Goal: Task Accomplishment & Management: Complete application form

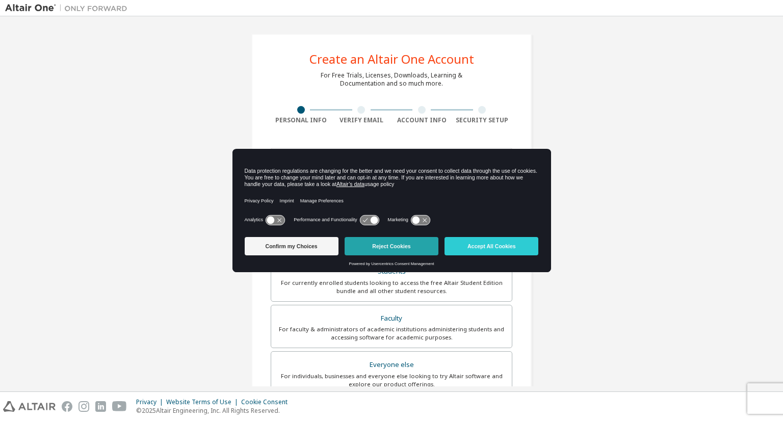
click at [387, 240] on button "Reject Cookies" at bounding box center [392, 246] width 94 height 18
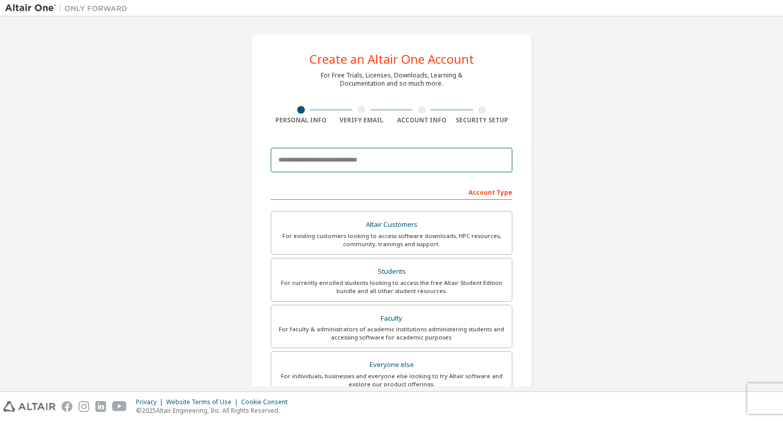
click at [372, 167] on input "email" at bounding box center [392, 160] width 242 height 24
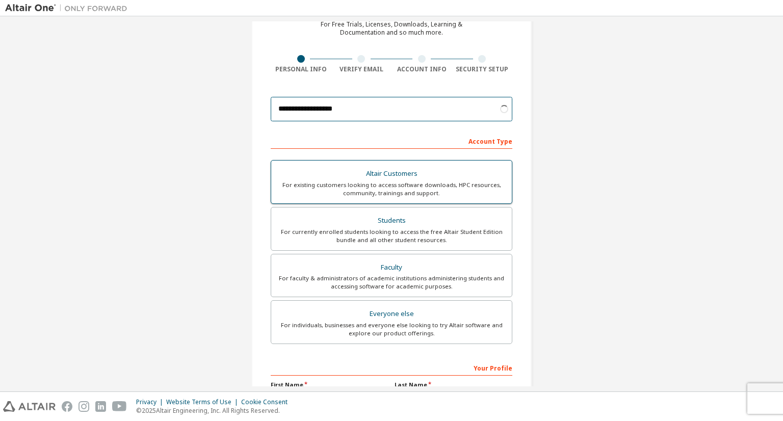
scroll to position [102, 0]
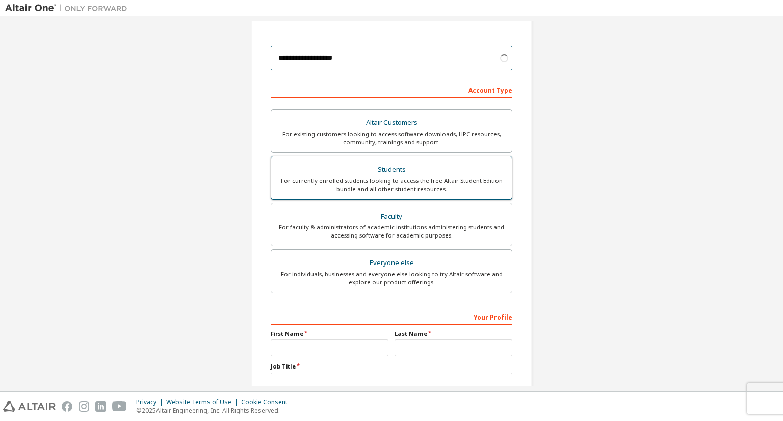
type input "**********"
click at [409, 191] on div "For currently enrolled students looking to access the free Altair Student Editi…" at bounding box center [391, 185] width 228 height 16
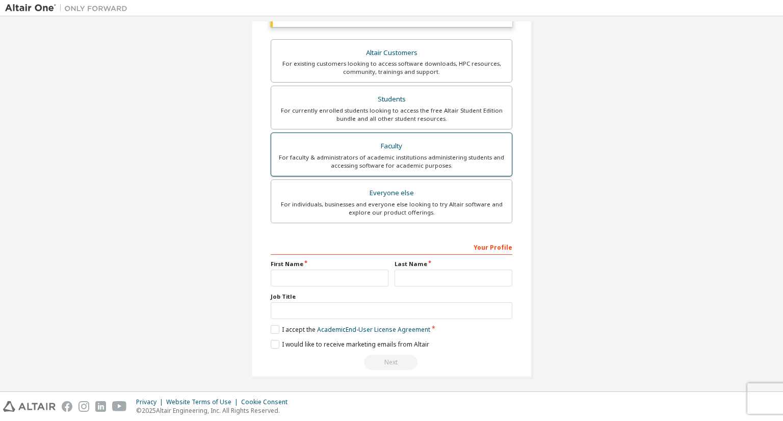
scroll to position [199, 0]
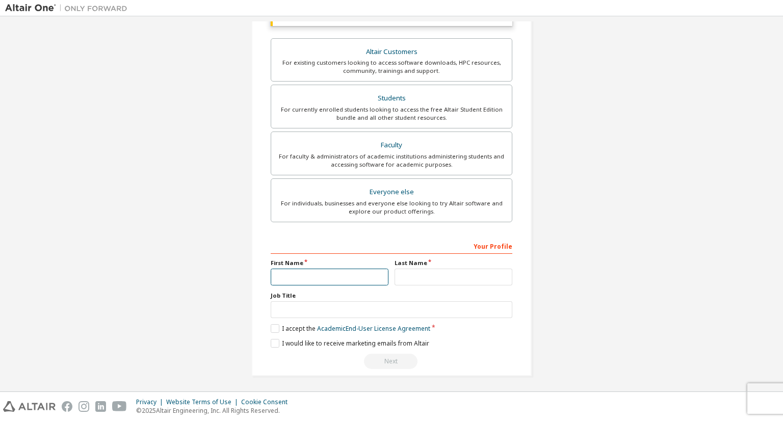
click at [305, 276] on input "text" at bounding box center [330, 277] width 118 height 17
type input "*"
type input "***"
click at [477, 270] on input "text" at bounding box center [453, 277] width 118 height 17
type input "*******"
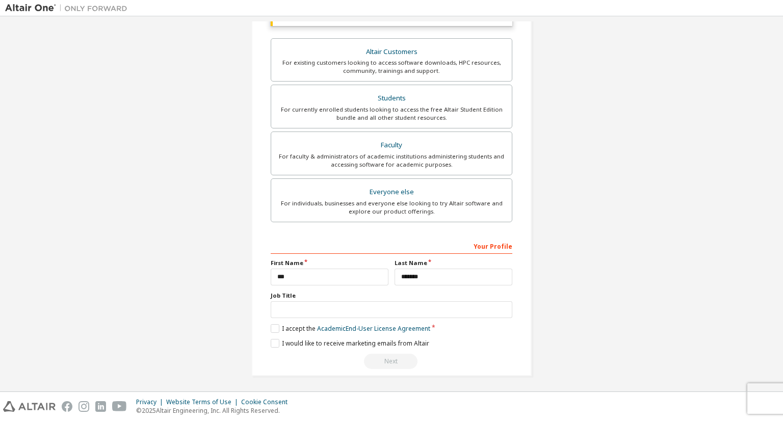
click at [364, 298] on div "Job Title" at bounding box center [392, 305] width 242 height 27
click at [364, 304] on input "text" at bounding box center [392, 309] width 242 height 17
type input "*******"
click at [283, 331] on label "I accept the Academic End-User License Agreement" at bounding box center [351, 328] width 160 height 9
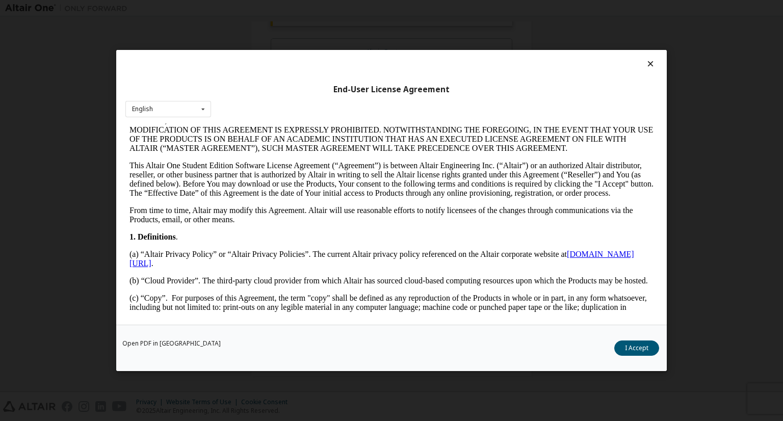
scroll to position [102, 0]
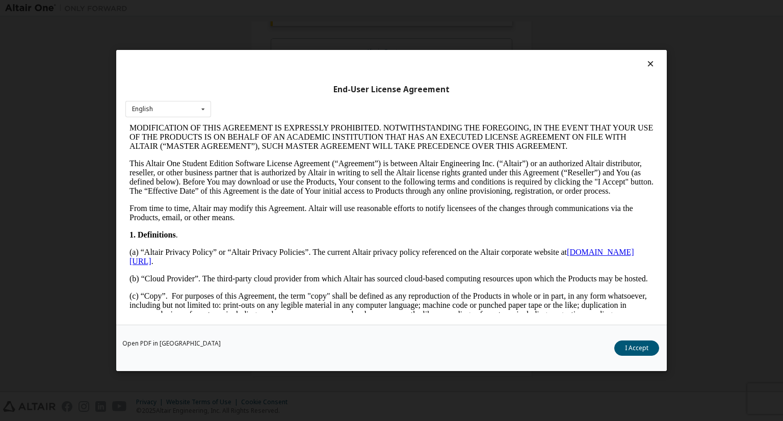
click at [647, 64] on icon at bounding box center [650, 63] width 11 height 9
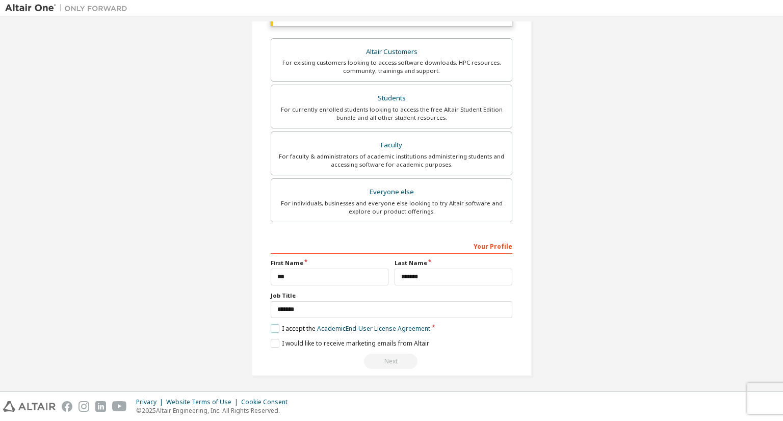
click at [274, 329] on label "I accept the Academic End-User License Agreement" at bounding box center [351, 328] width 160 height 9
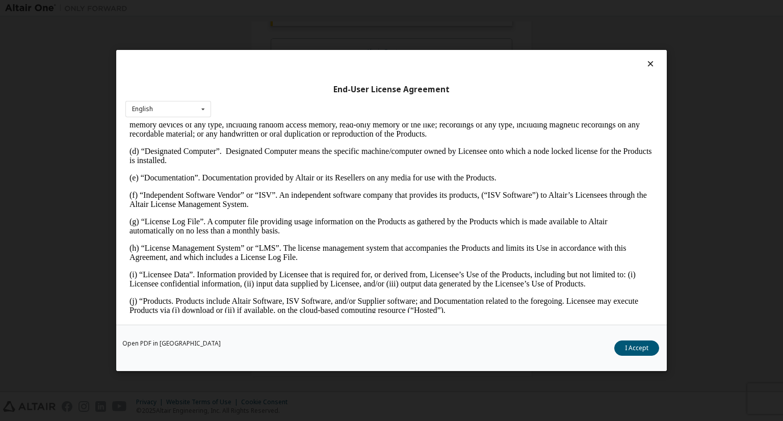
scroll to position [306, 0]
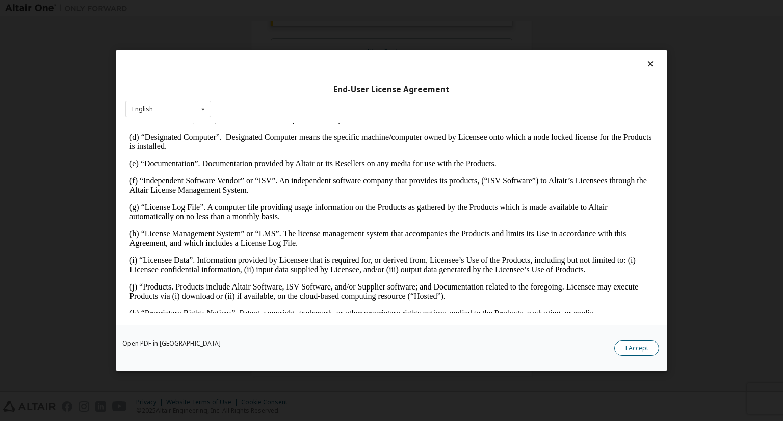
click at [634, 349] on button "I Accept" at bounding box center [636, 347] width 45 height 15
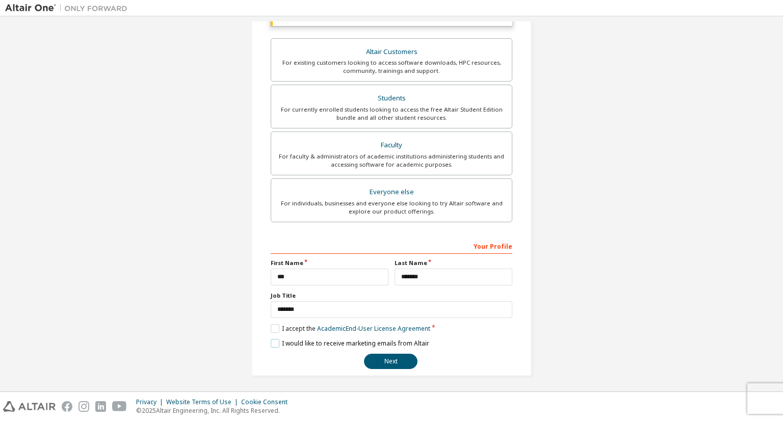
click at [303, 339] on label "I would like to receive marketing emails from Altair" at bounding box center [350, 343] width 159 height 9
click at [400, 360] on button "Next" at bounding box center [391, 361] width 54 height 15
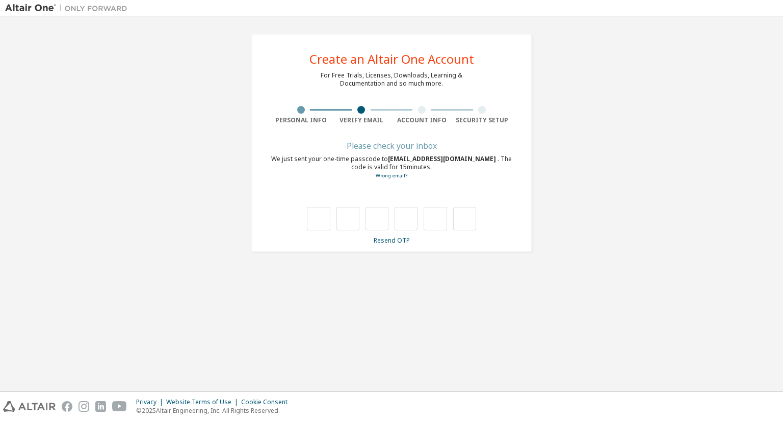
scroll to position [0, 0]
type input "*"
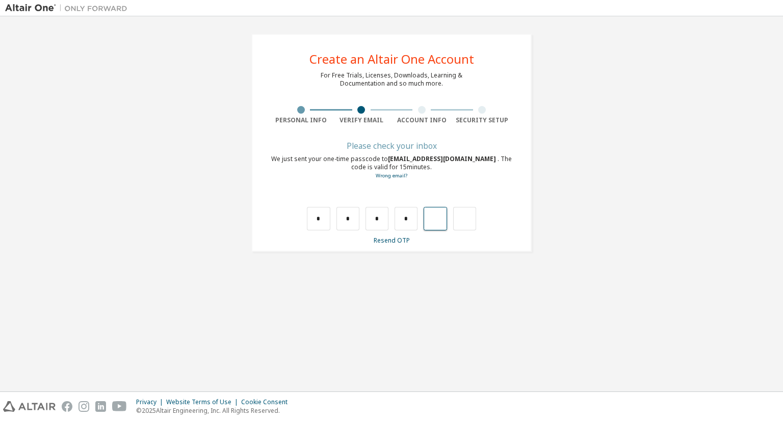
type input "*"
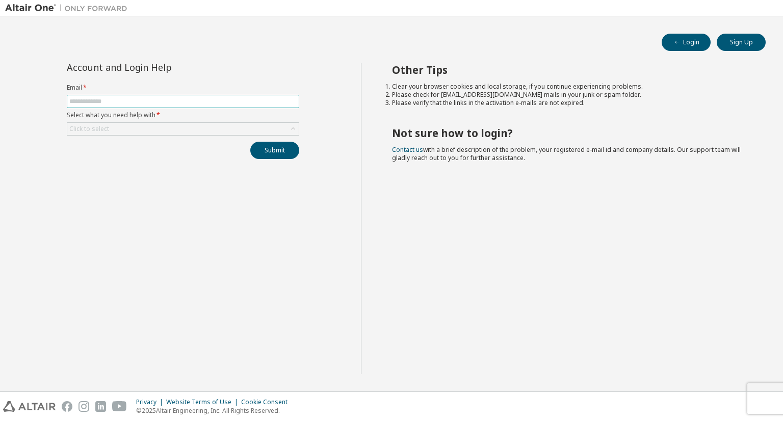
click at [241, 97] on input "text" at bounding box center [182, 101] width 227 height 8
click at [204, 98] on input "text" at bounding box center [182, 101] width 227 height 8
type input "**********"
click at [191, 124] on div "Click to select" at bounding box center [182, 129] width 231 height 12
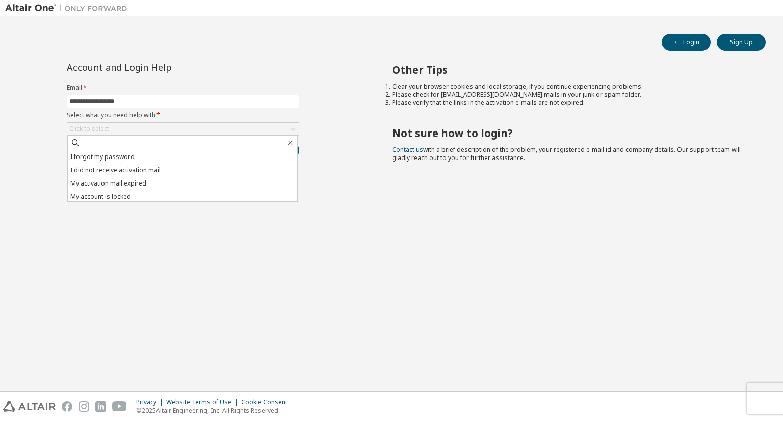
click at [246, 276] on div "**********" at bounding box center [183, 218] width 356 height 311
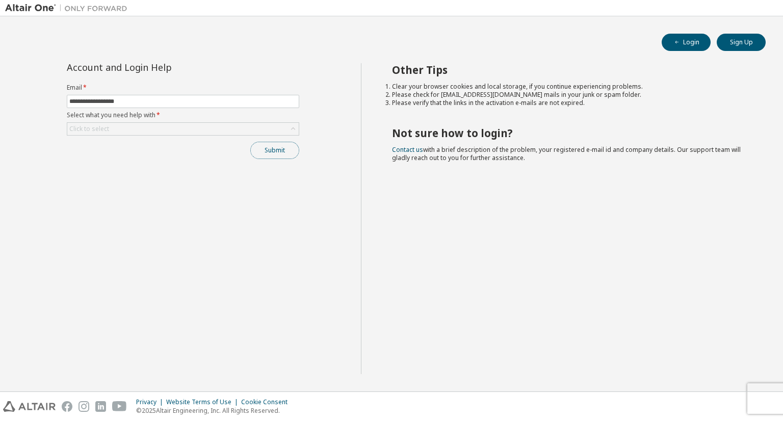
click at [276, 156] on button "Submit" at bounding box center [274, 150] width 49 height 17
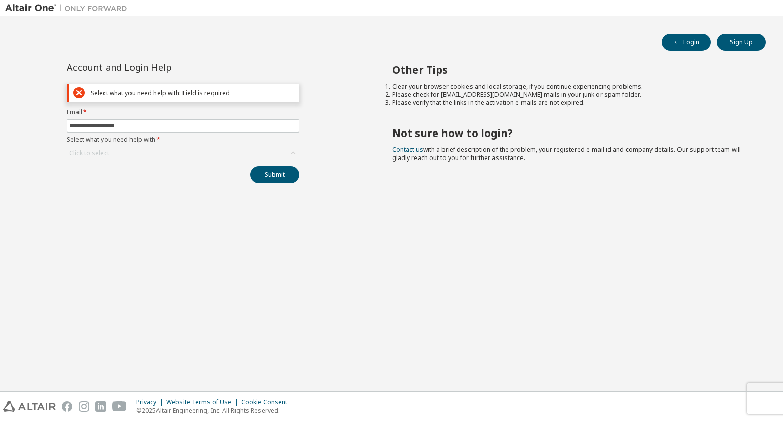
click at [195, 149] on div "Click to select" at bounding box center [182, 153] width 231 height 12
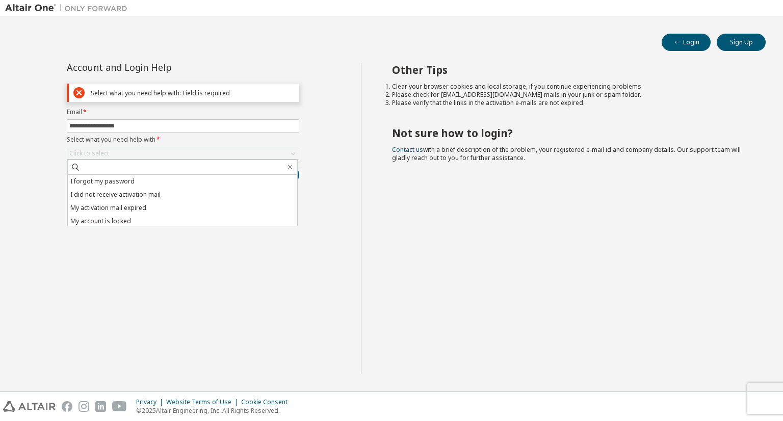
scroll to position [29, 0]
click at [156, 219] on li "I don't know but can't login" at bounding box center [182, 219] width 229 height 13
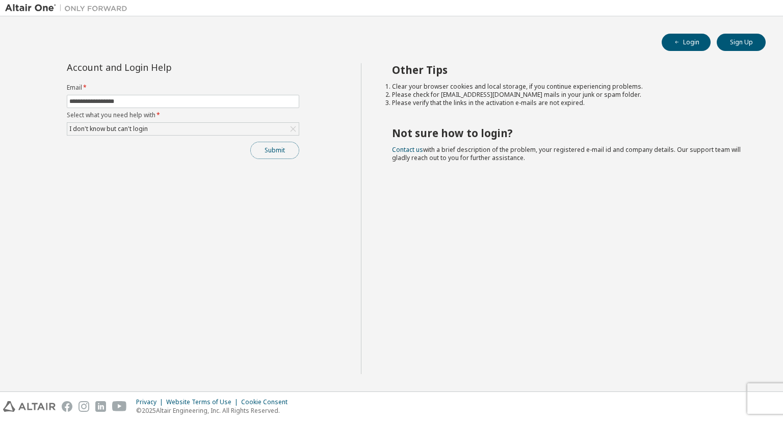
click at [275, 155] on button "Submit" at bounding box center [274, 150] width 49 height 17
click at [273, 153] on button "Submit" at bounding box center [274, 150] width 49 height 17
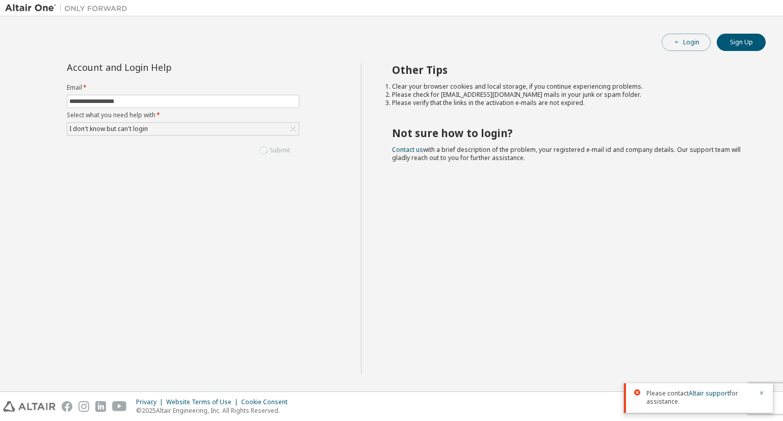
click at [694, 43] on button "Login" at bounding box center [686, 42] width 49 height 17
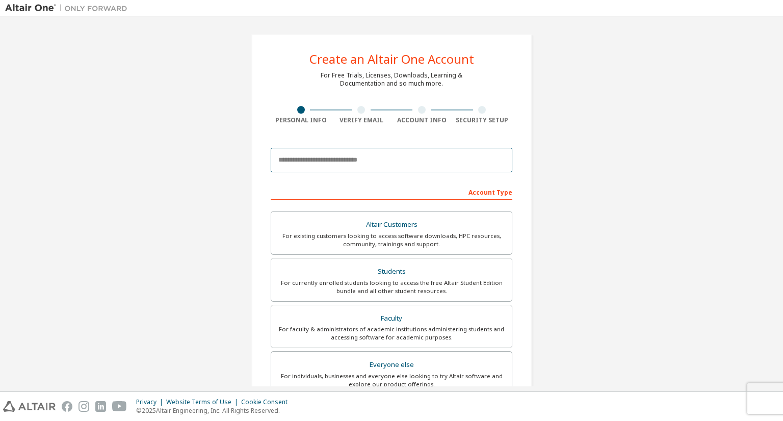
click at [424, 165] on input "email" at bounding box center [392, 160] width 242 height 24
type input "**********"
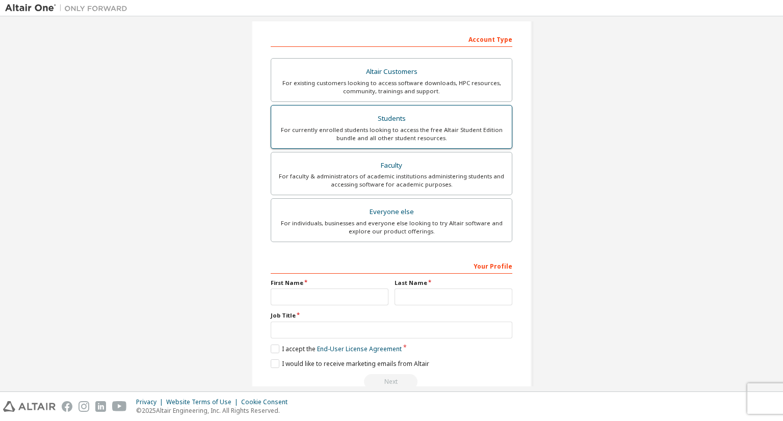
click at [418, 139] on div "For currently enrolled students looking to access the free Altair Student Editi…" at bounding box center [391, 134] width 228 height 16
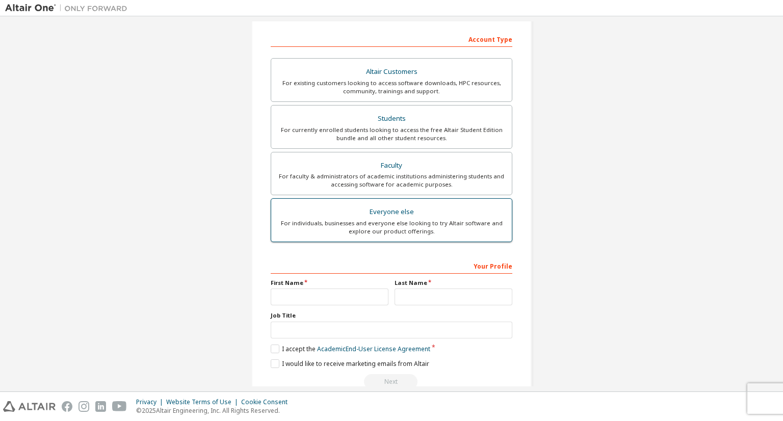
scroll to position [205, 0]
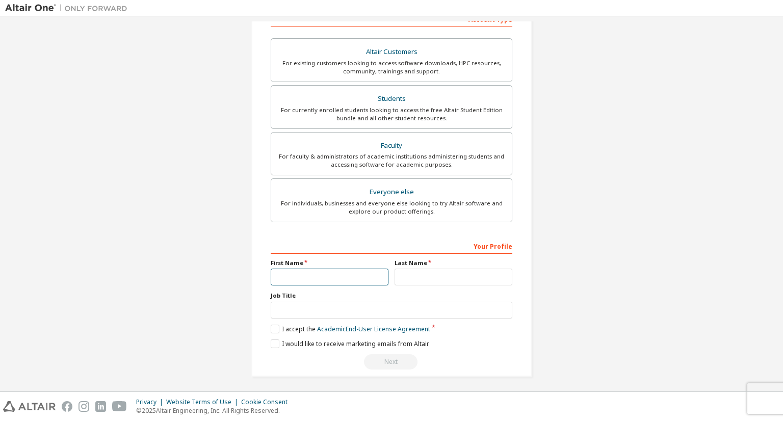
click at [358, 269] on input "text" at bounding box center [330, 277] width 118 height 17
type input "***"
click at [442, 279] on input "text" at bounding box center [453, 277] width 118 height 17
type input "*******"
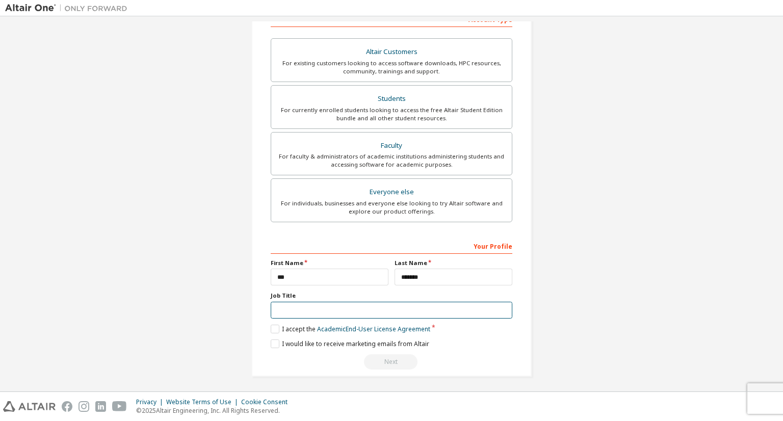
click at [426, 312] on input "text" at bounding box center [392, 310] width 242 height 17
type input "*******"
click at [271, 330] on label "I accept the Academic End-User License Agreement" at bounding box center [351, 329] width 160 height 9
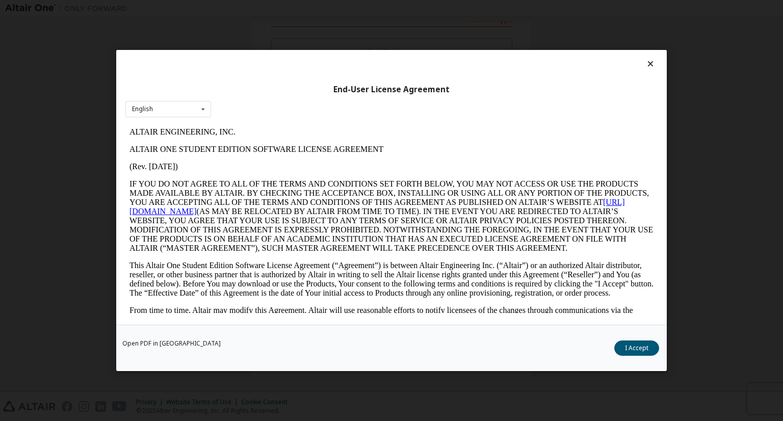
scroll to position [0, 0]
click at [630, 342] on button "I Accept" at bounding box center [636, 347] width 45 height 15
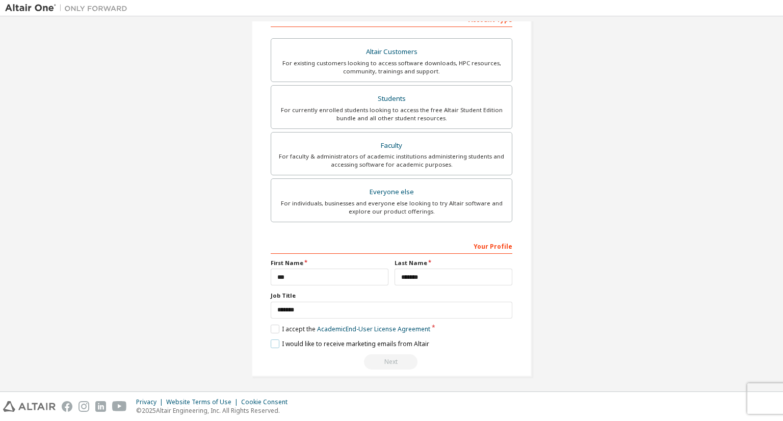
click at [283, 343] on label "I would like to receive marketing emails from Altair" at bounding box center [350, 343] width 159 height 9
click at [398, 356] on div "Next" at bounding box center [392, 361] width 242 height 15
click at [455, 238] on div "Your Profile" at bounding box center [392, 246] width 242 height 16
click at [398, 244] on div "Your Profile" at bounding box center [392, 246] width 242 height 16
click at [519, 249] on div "**********" at bounding box center [391, 103] width 280 height 548
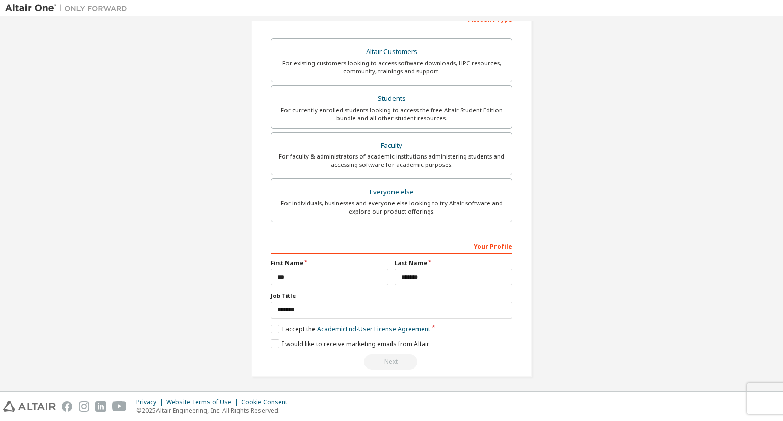
click at [522, 259] on div "**********" at bounding box center [391, 103] width 280 height 548
click at [432, 281] on input "*******" at bounding box center [453, 277] width 118 height 17
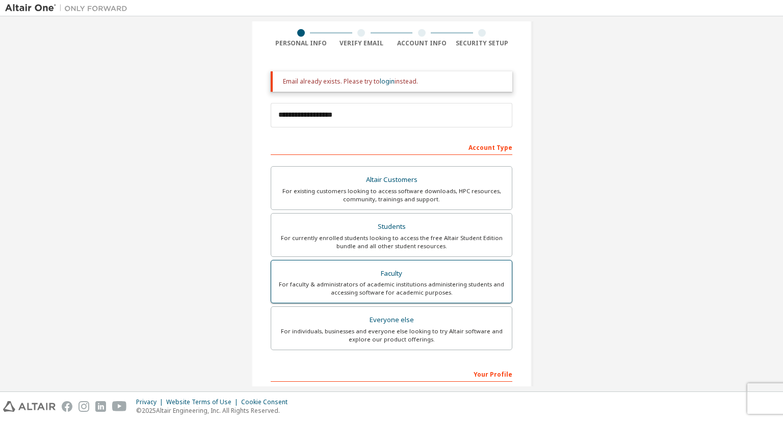
scroll to position [52, 0]
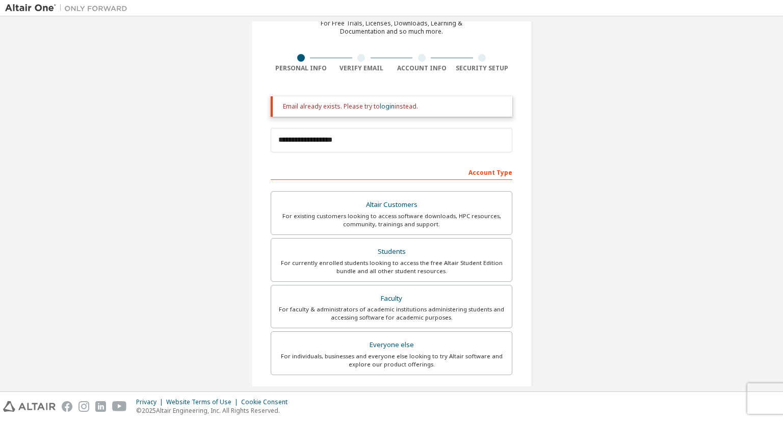
click at [428, 185] on div "Academic emails outside our recognised list will require manual verification. Y…" at bounding box center [392, 281] width 242 height 193
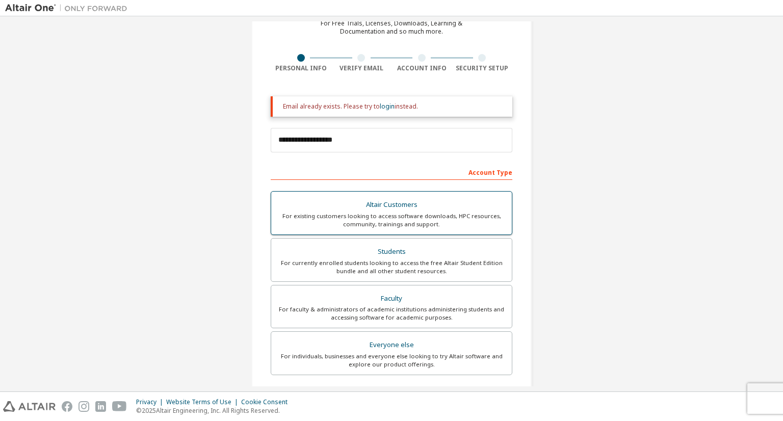
click at [404, 233] on label "Altair Customers For existing customers looking to access software downloads, H…" at bounding box center [392, 213] width 242 height 44
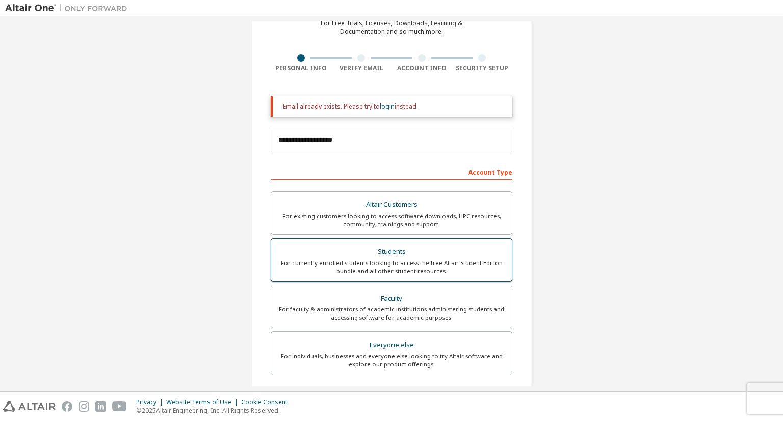
click at [426, 267] on div "For currently enrolled students looking to access the free Altair Student Editi…" at bounding box center [391, 267] width 228 height 16
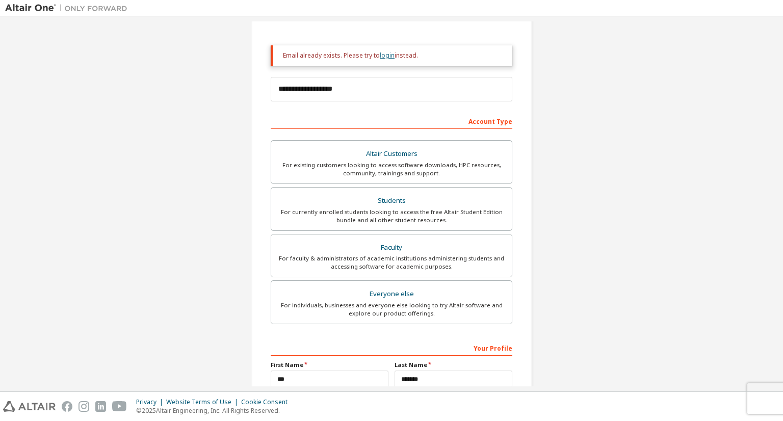
click at [384, 59] on link "login" at bounding box center [387, 55] width 15 height 9
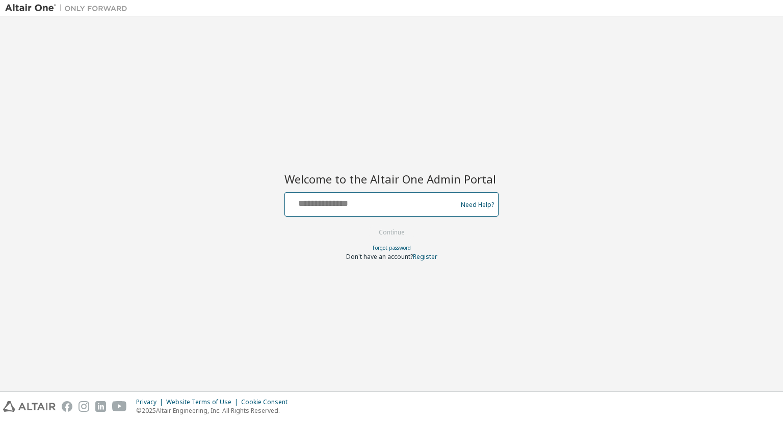
click at [368, 201] on input "text" at bounding box center [372, 202] width 167 height 15
type input "**********"
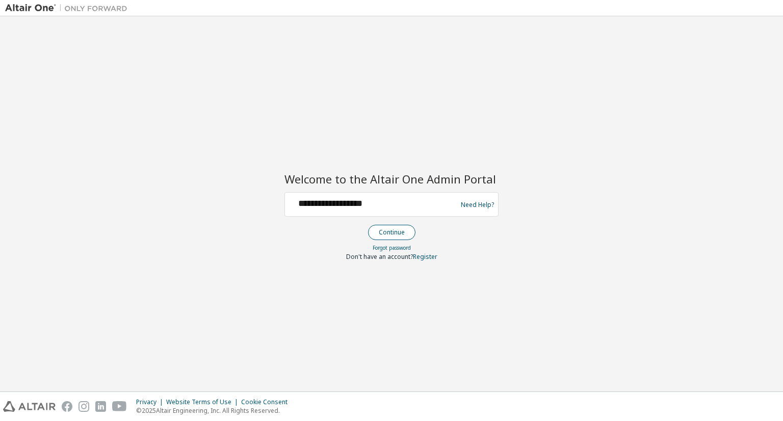
click at [397, 235] on button "Continue" at bounding box center [391, 232] width 47 height 15
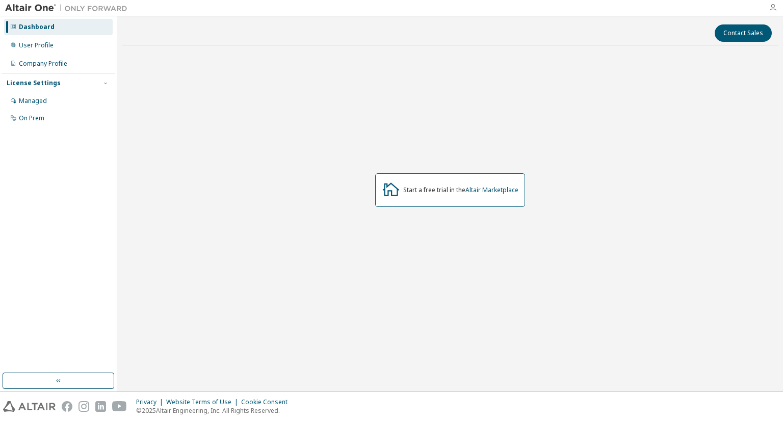
click at [774, 10] on icon "button" at bounding box center [773, 8] width 8 height 8
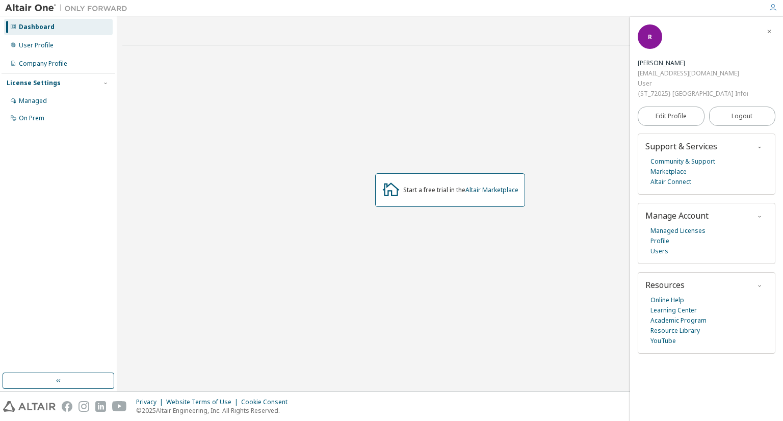
click at [573, 159] on div "Start a free trial in the Altair Marketplace" at bounding box center [449, 191] width 655 height 274
click at [508, 94] on div "Start a free trial in the Altair Marketplace" at bounding box center [449, 191] width 655 height 274
click at [777, 9] on div at bounding box center [772, 8] width 20 height 8
click at [771, 34] on icon "button" at bounding box center [769, 32] width 6 height 6
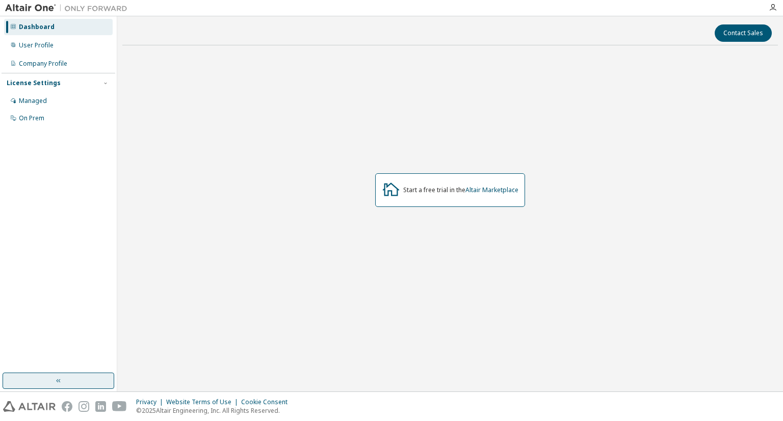
click at [77, 375] on button "button" at bounding box center [59, 381] width 112 height 16
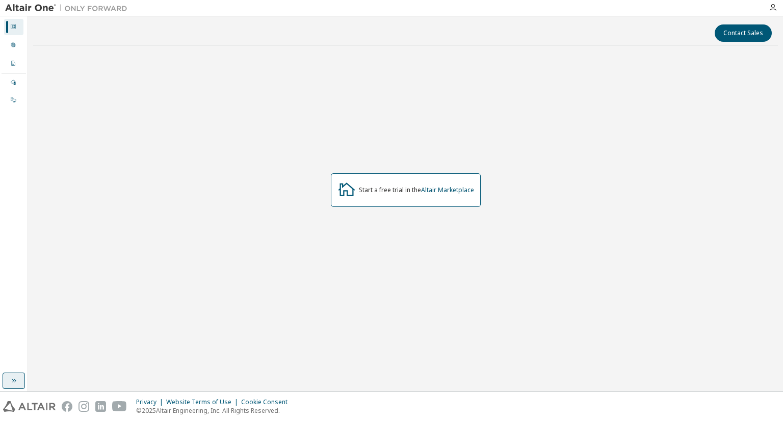
click at [8, 384] on button "button" at bounding box center [14, 381] width 22 height 16
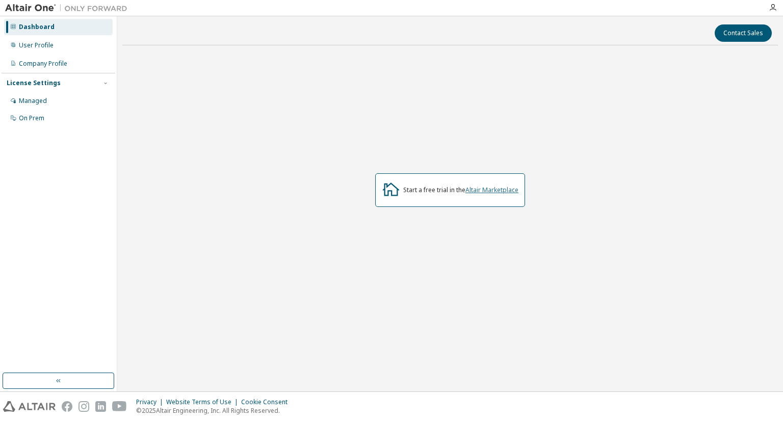
click at [483, 189] on link "Altair Marketplace" at bounding box center [491, 190] width 53 height 9
